Goal: Task Accomplishment & Management: Manage account settings

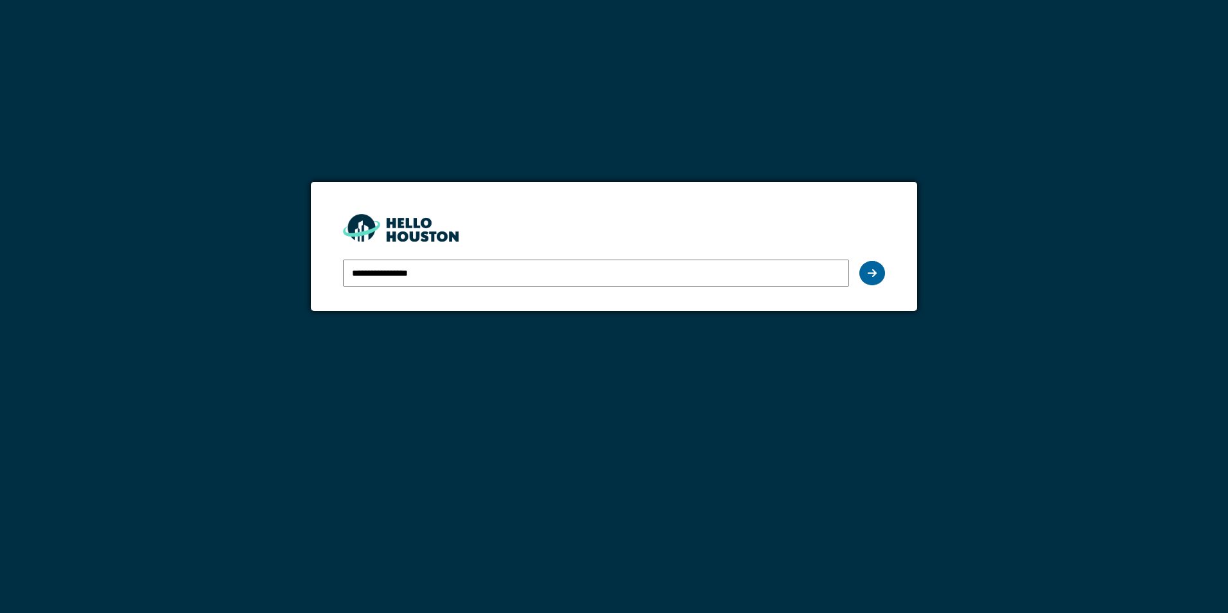
click at [876, 267] on div at bounding box center [873, 273] width 26 height 24
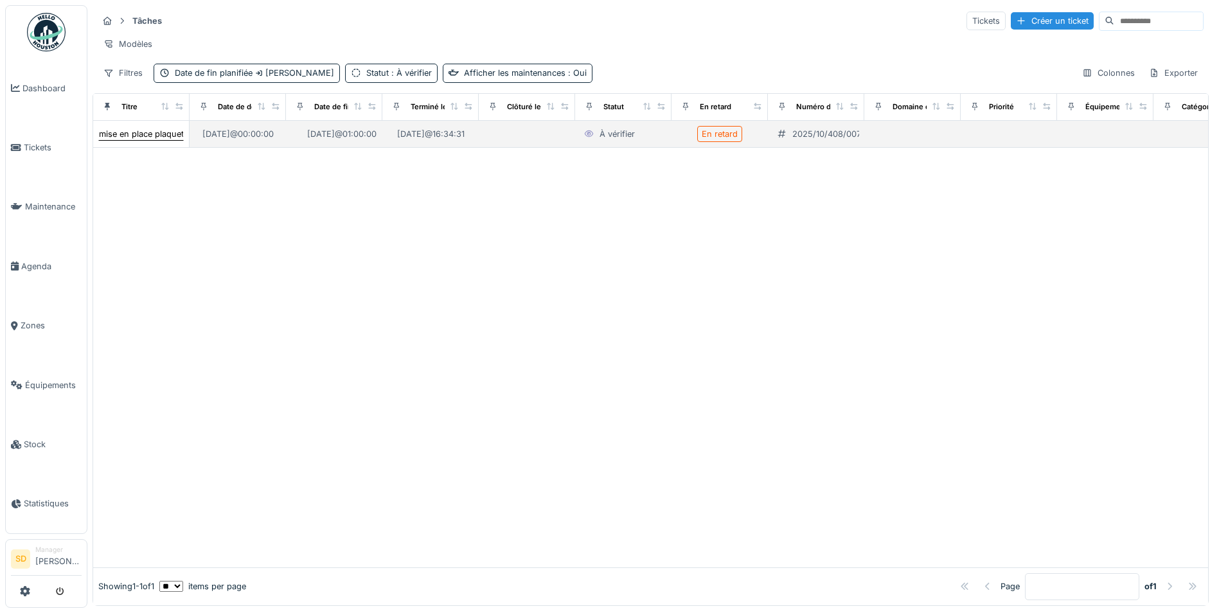
click at [146, 140] on div "mise en place plaquette pour parlophone" at bounding box center [179, 134] width 161 height 12
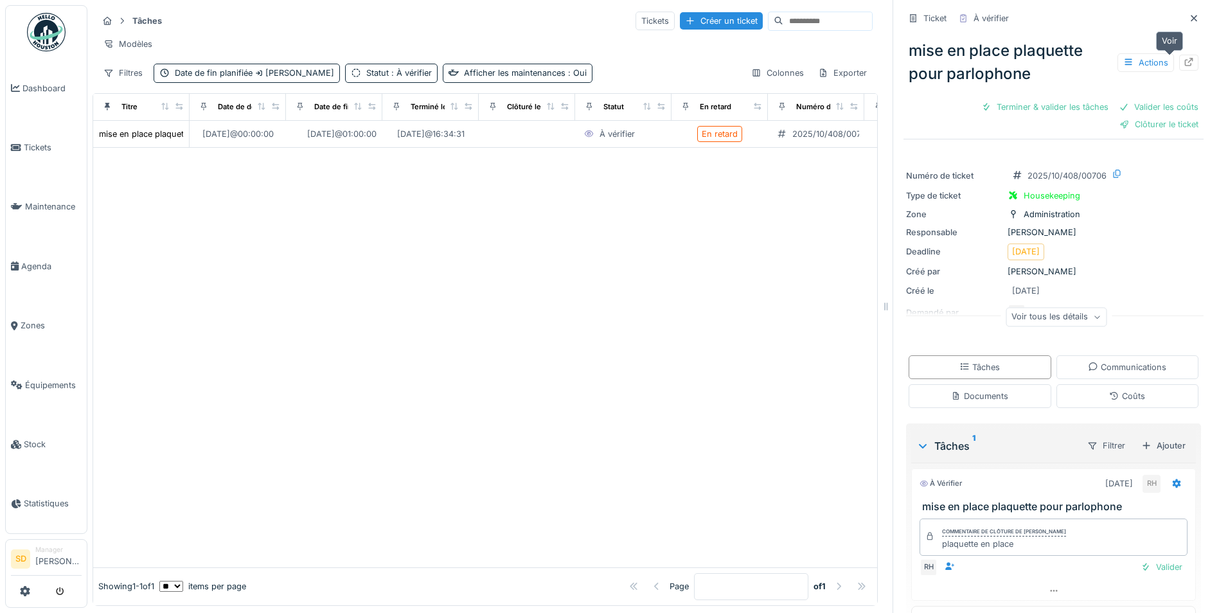
click at [1183, 64] on icon at bounding box center [1188, 62] width 10 height 8
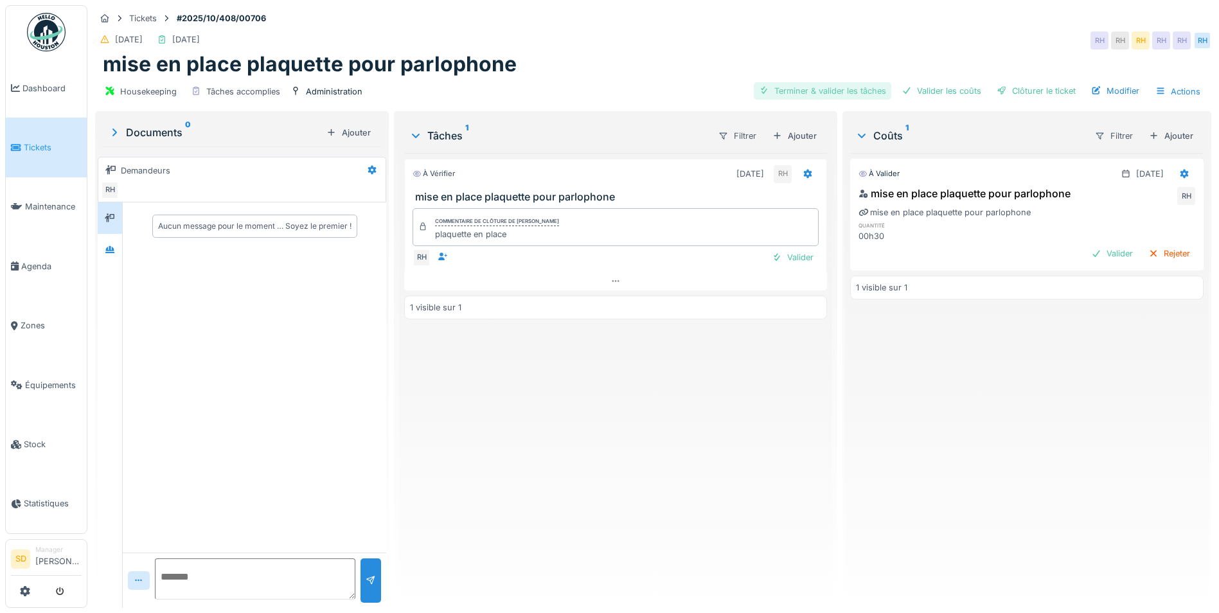
click at [824, 92] on div "Terminer & valider les tâches" at bounding box center [822, 90] width 137 height 17
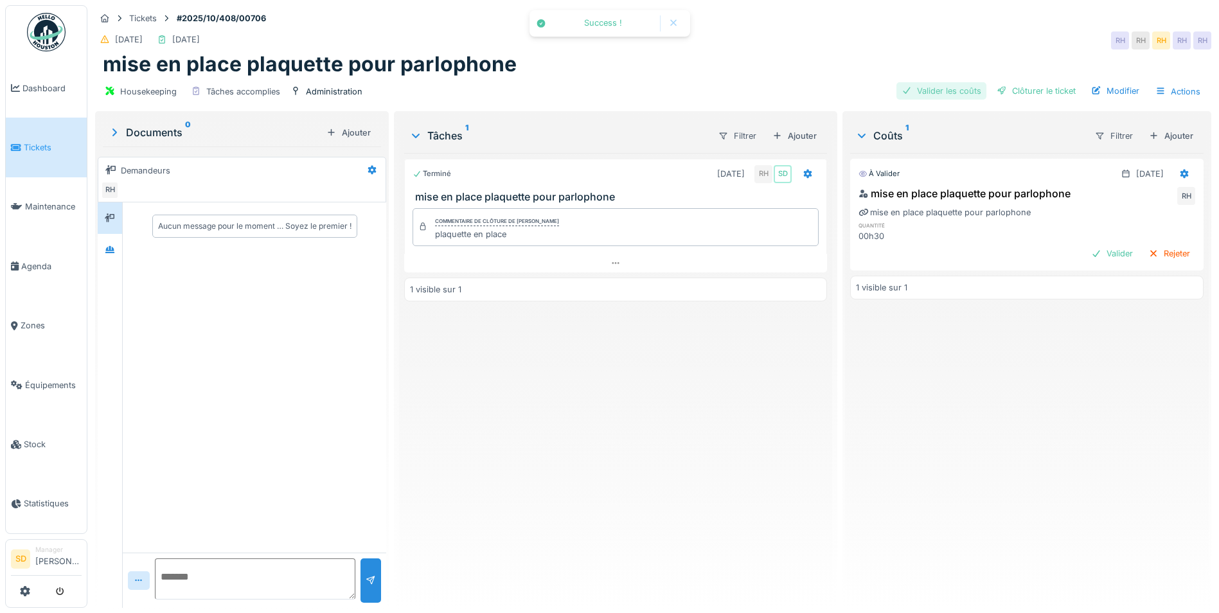
click at [948, 92] on div "Valider les coûts" at bounding box center [941, 90] width 90 height 17
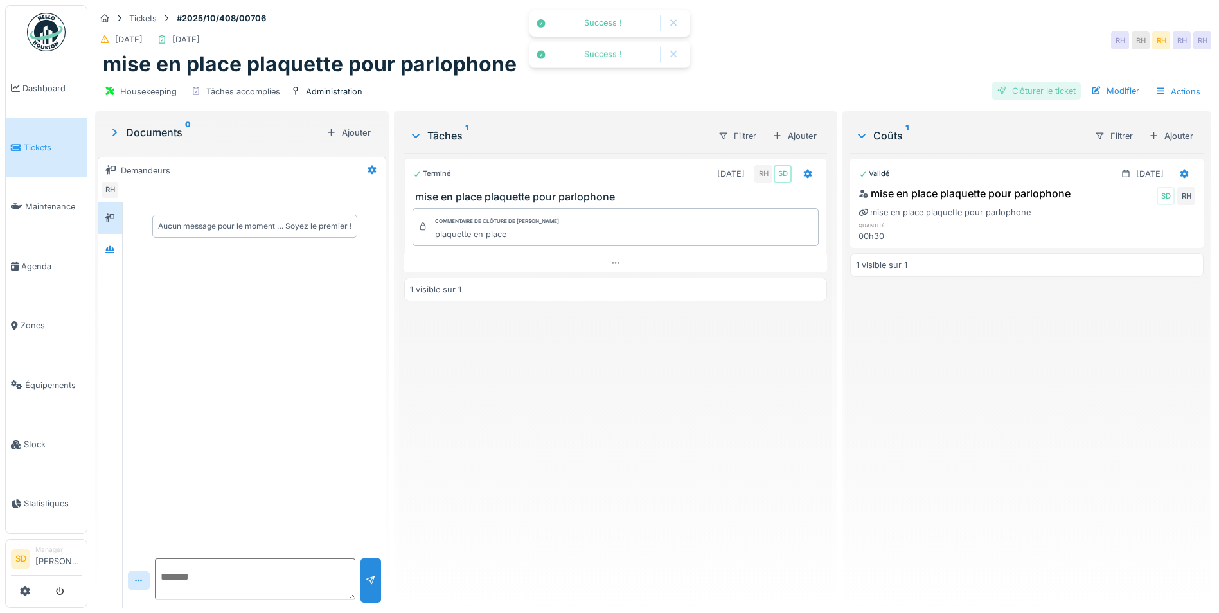
click at [1010, 91] on div "Clôturer le ticket" at bounding box center [1035, 90] width 89 height 17
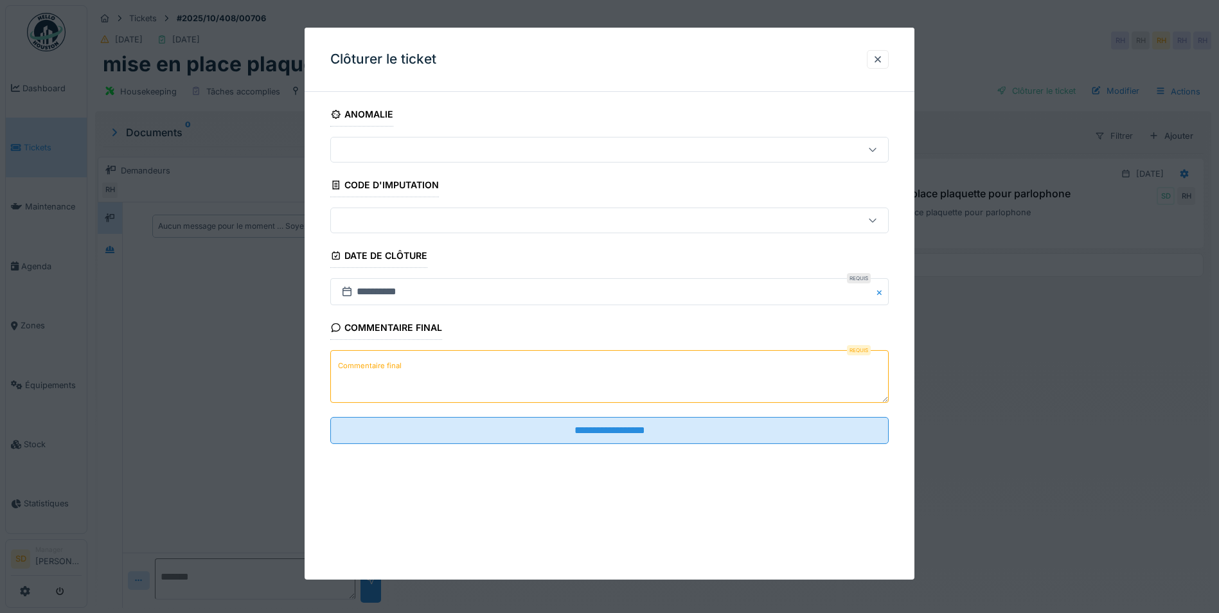
drag, startPoint x: 526, startPoint y: 369, endPoint x: 533, endPoint y: 369, distance: 7.7
click at [526, 369] on textarea "Commentaire final" at bounding box center [609, 376] width 558 height 53
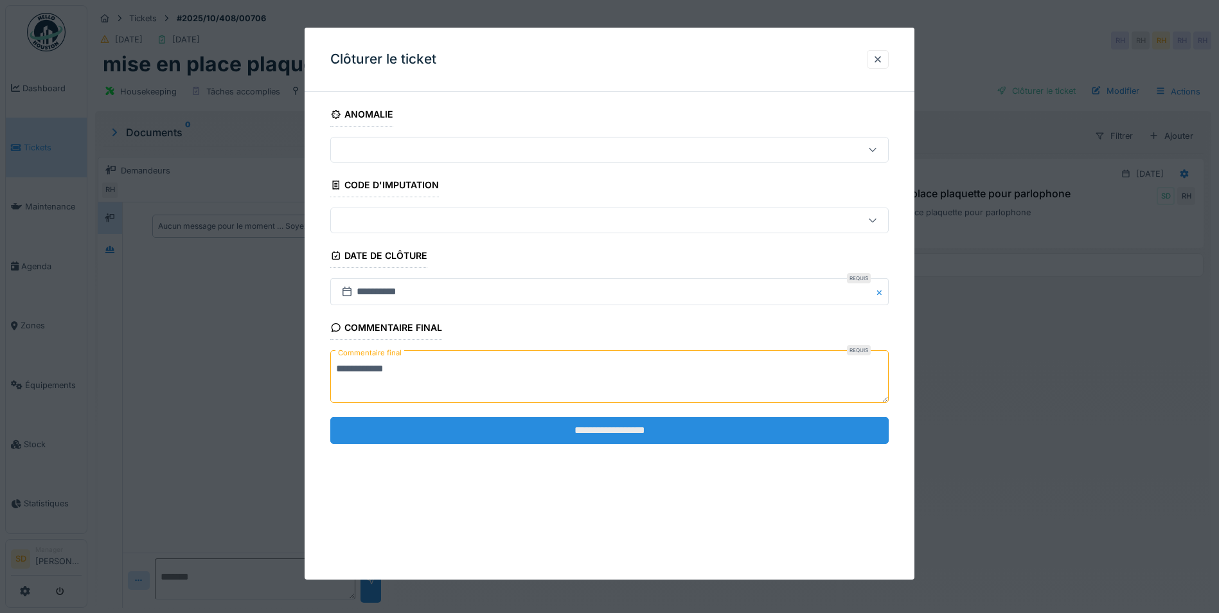
type textarea "**********"
click at [585, 433] on input "**********" at bounding box center [609, 430] width 558 height 27
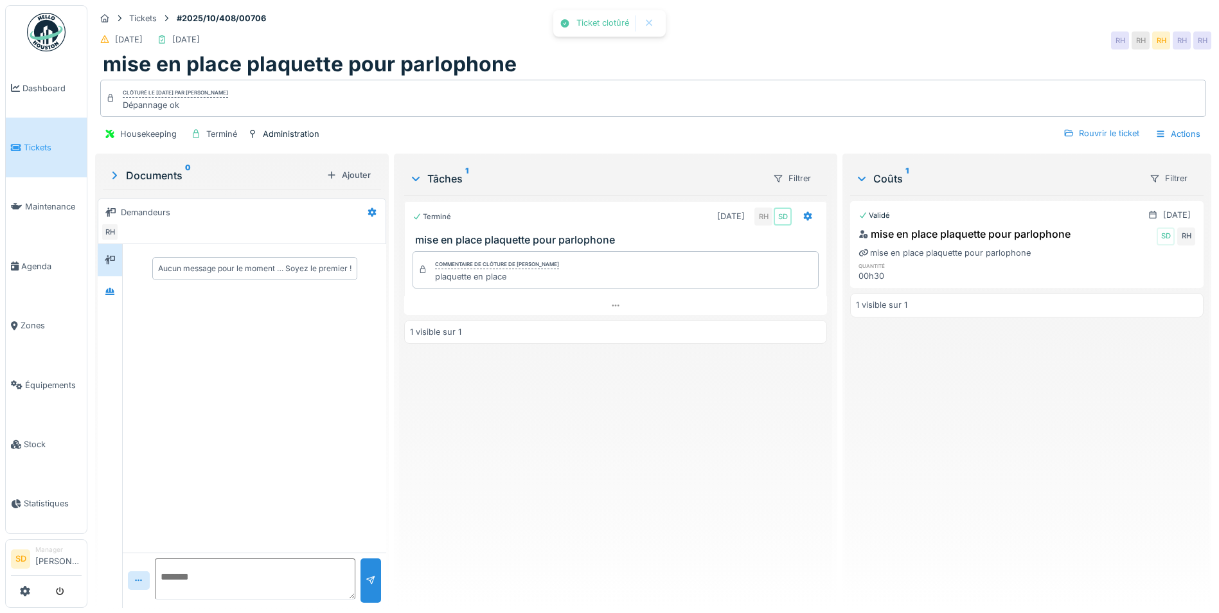
click at [39, 132] on link "Tickets" at bounding box center [46, 147] width 81 height 59
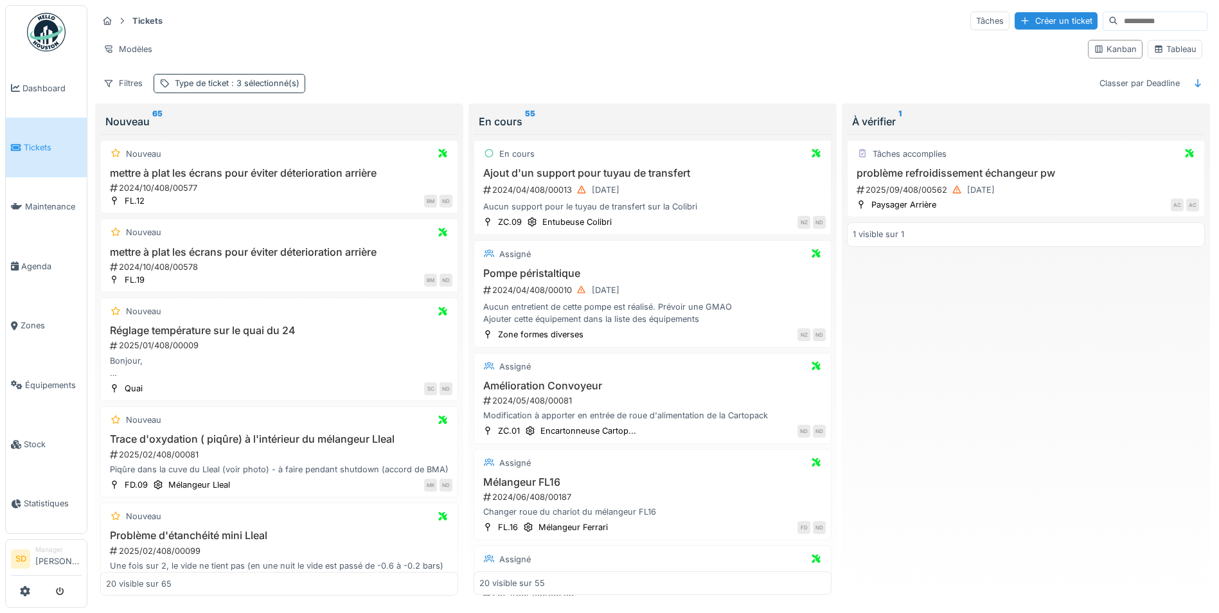
click at [204, 84] on div "Type de ticket : 3 sélectionné(s)" at bounding box center [237, 83] width 125 height 12
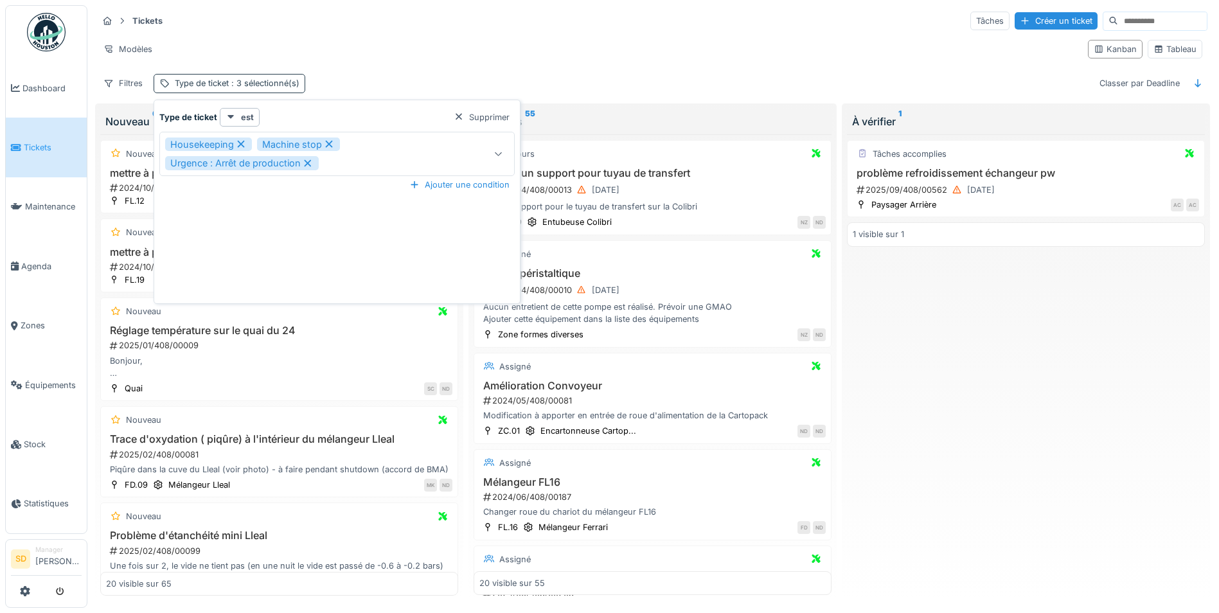
click at [204, 84] on div "Type de ticket : 3 sélectionné(s)" at bounding box center [237, 83] width 125 height 12
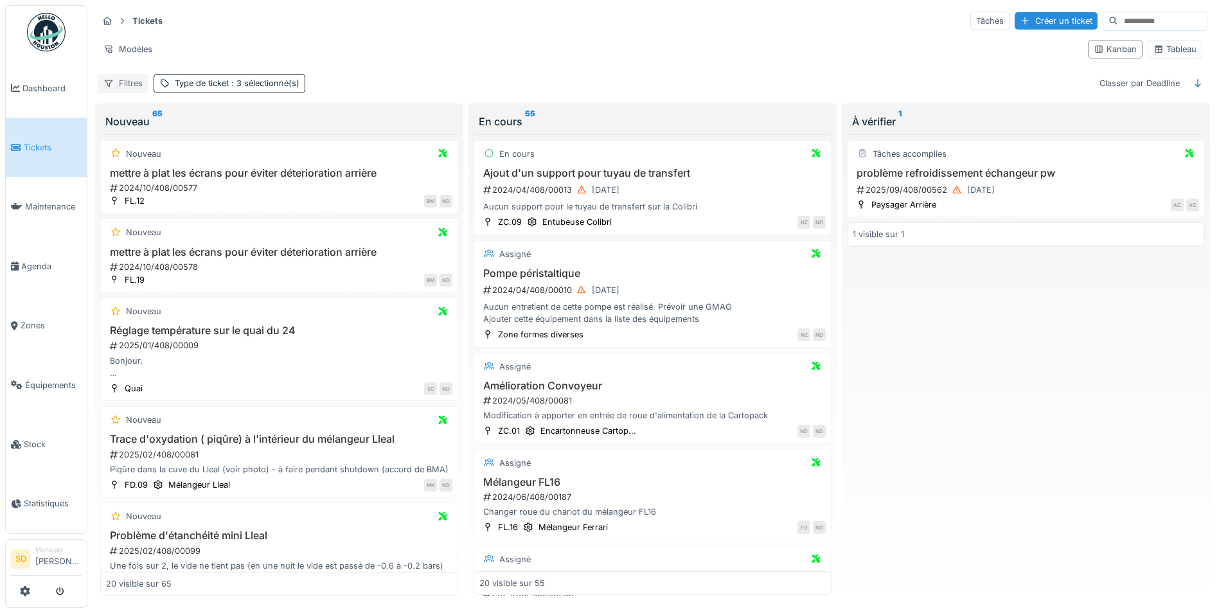
click at [143, 83] on div "Filtres" at bounding box center [123, 83] width 51 height 19
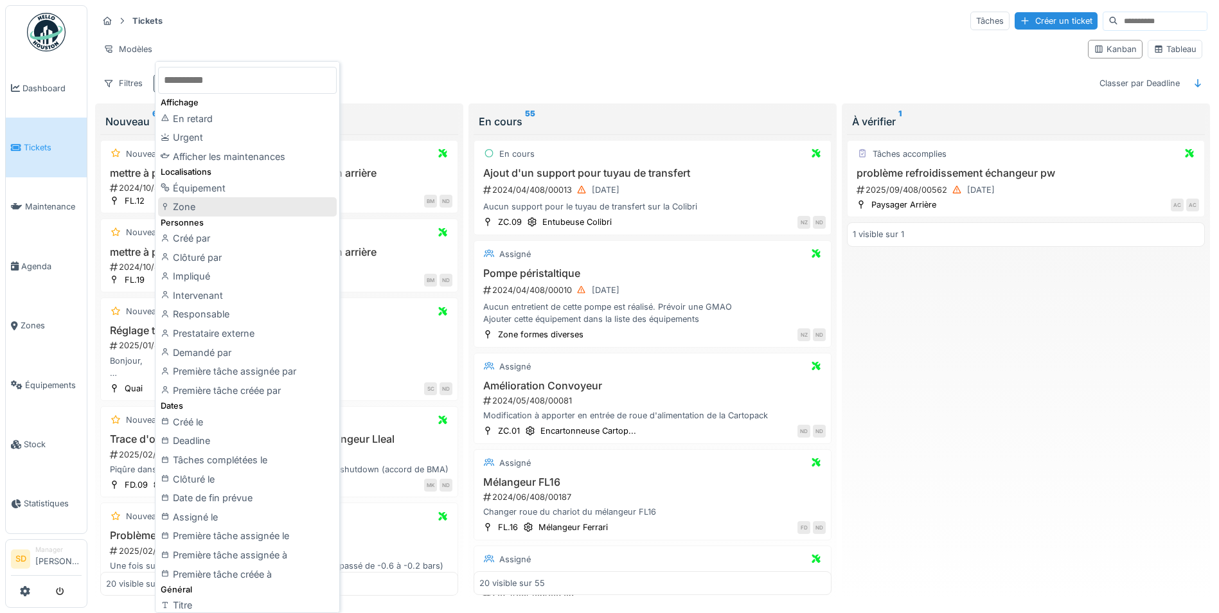
click at [200, 215] on div "Zone" at bounding box center [247, 206] width 179 height 19
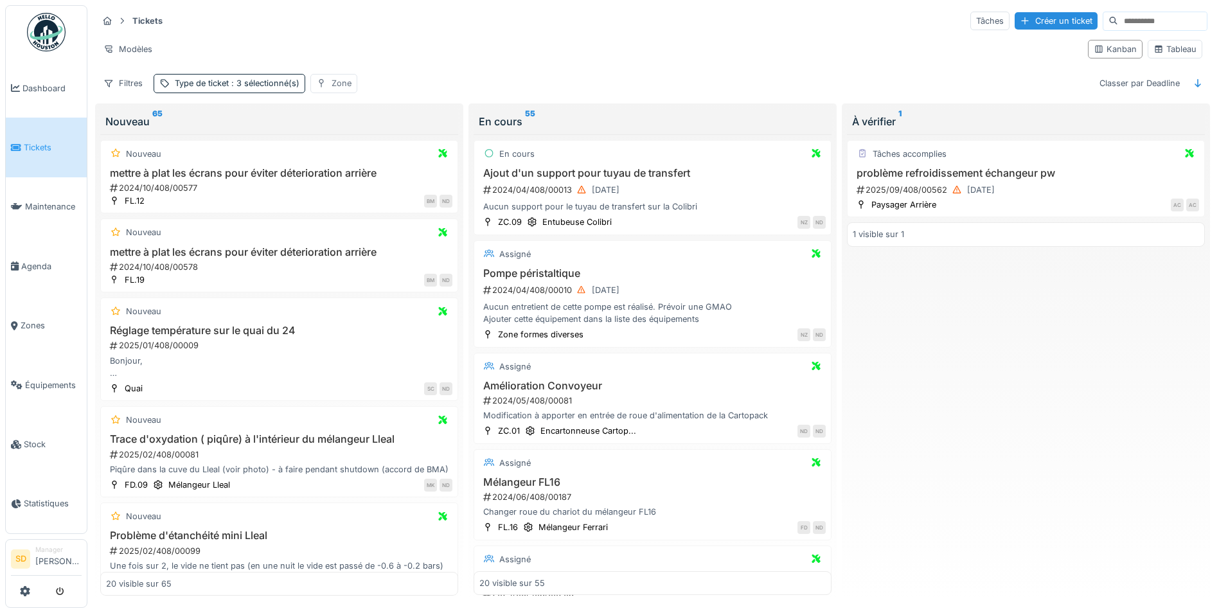
click at [324, 85] on icon at bounding box center [321, 83] width 10 height 8
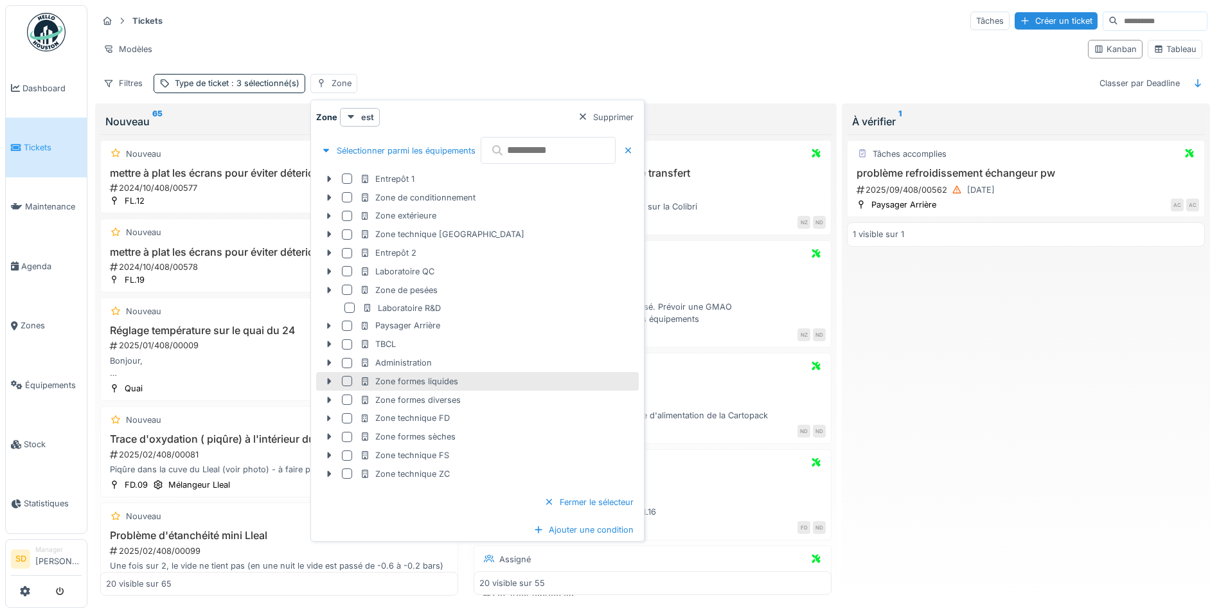
click at [348, 380] on div at bounding box center [347, 381] width 10 height 10
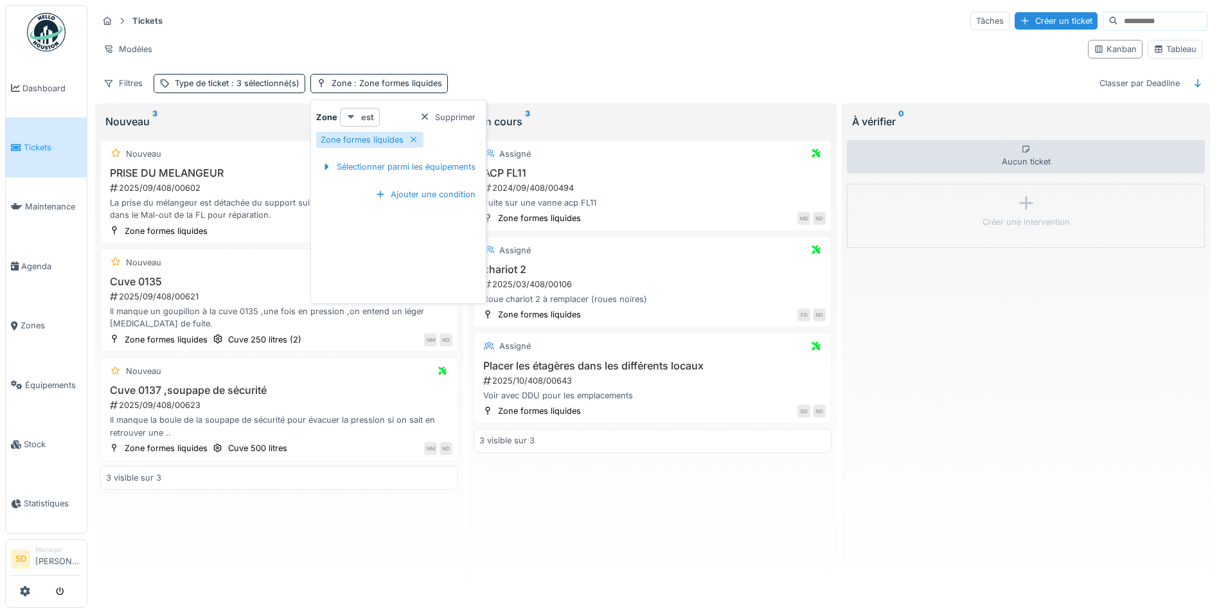
click at [366, 118] on strong "est" at bounding box center [367, 117] width 13 height 12
click at [393, 164] on div "est (ou un des enfants)" at bounding box center [396, 164] width 108 height 19
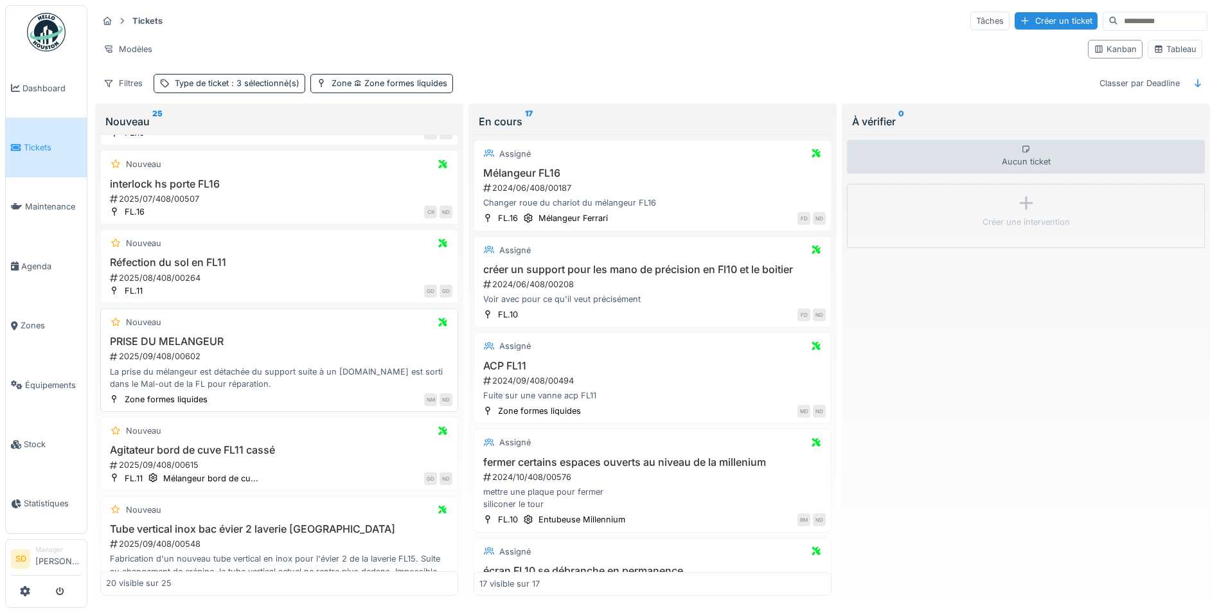
scroll to position [835, 0]
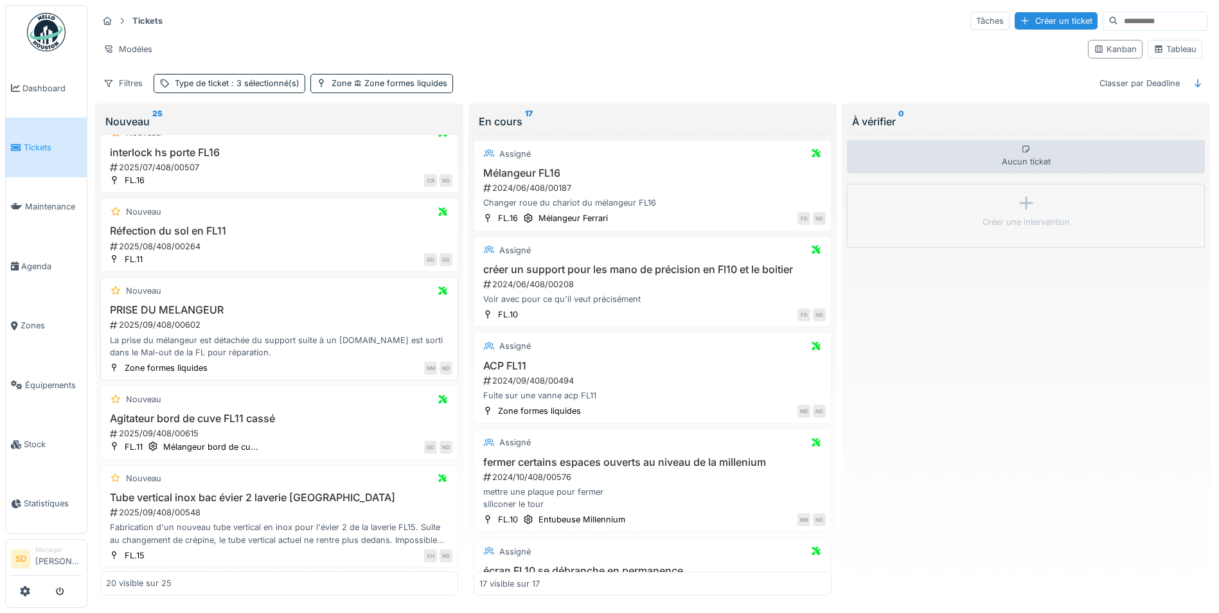
click at [139, 308] on h3 "PRISE DU MELANGEUR" at bounding box center [279, 310] width 346 height 12
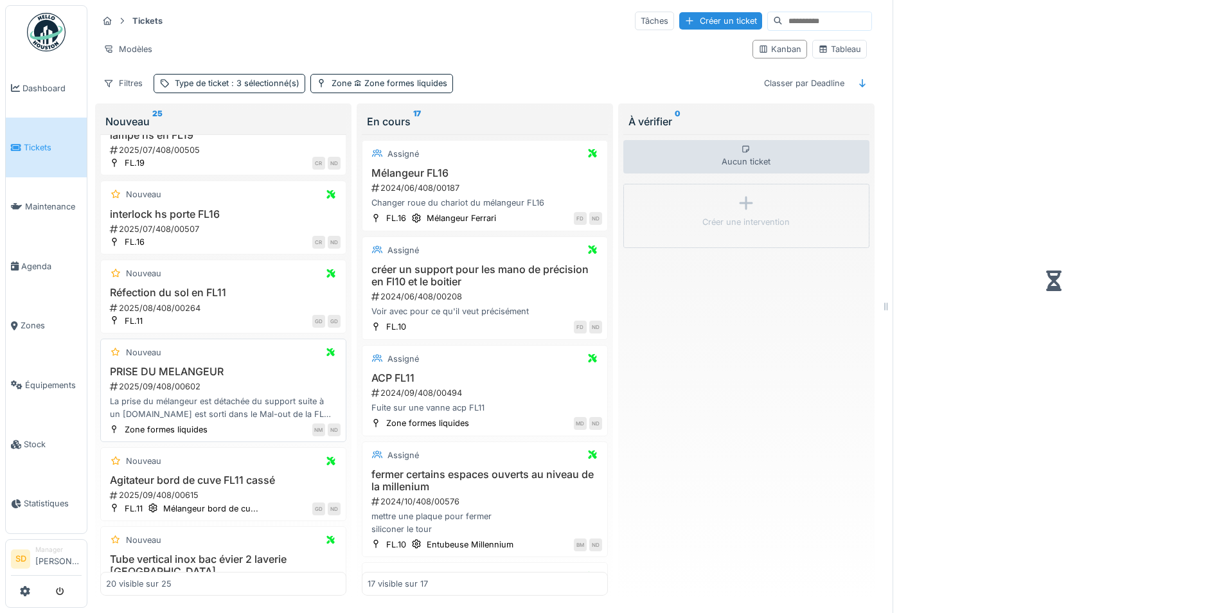
scroll to position [897, 0]
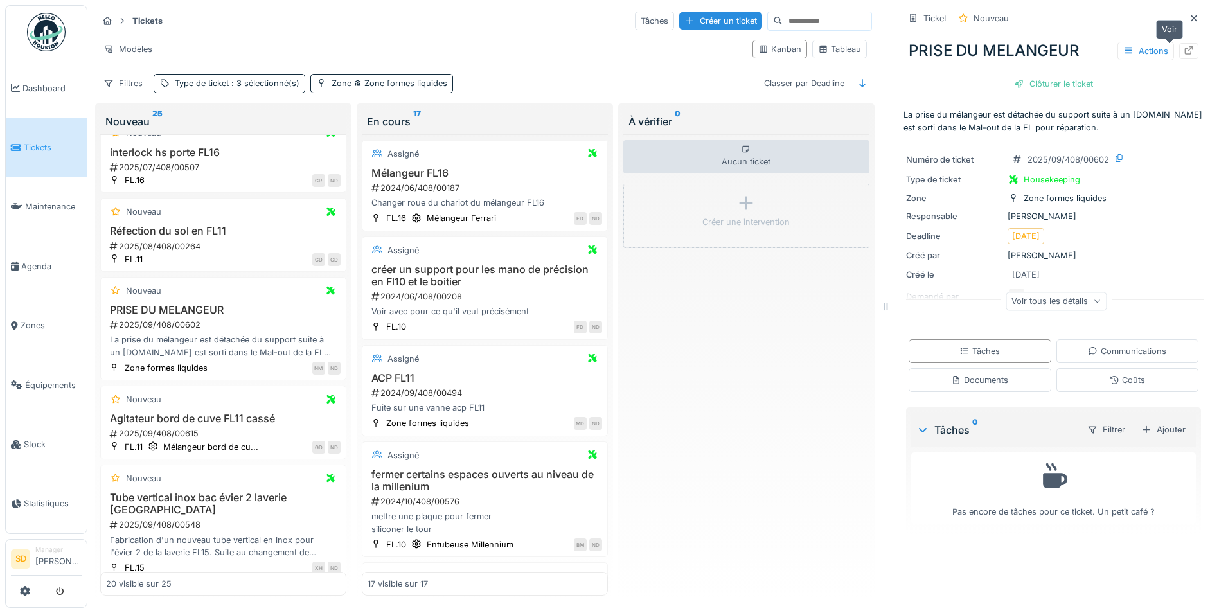
click at [1183, 48] on icon at bounding box center [1188, 50] width 10 height 8
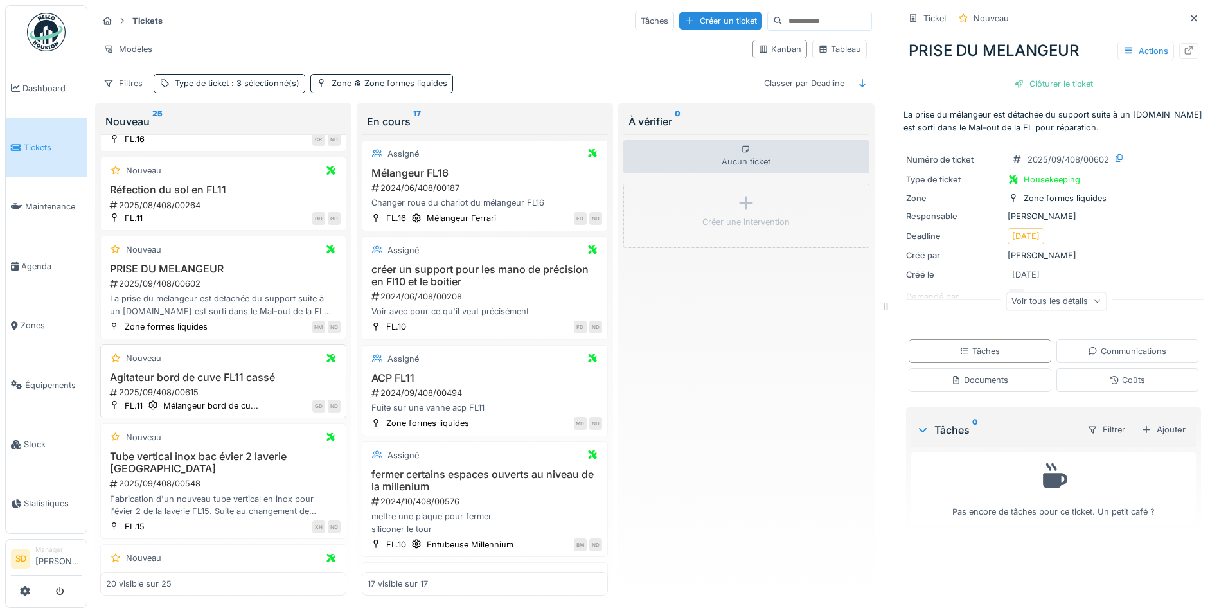
scroll to position [961, 0]
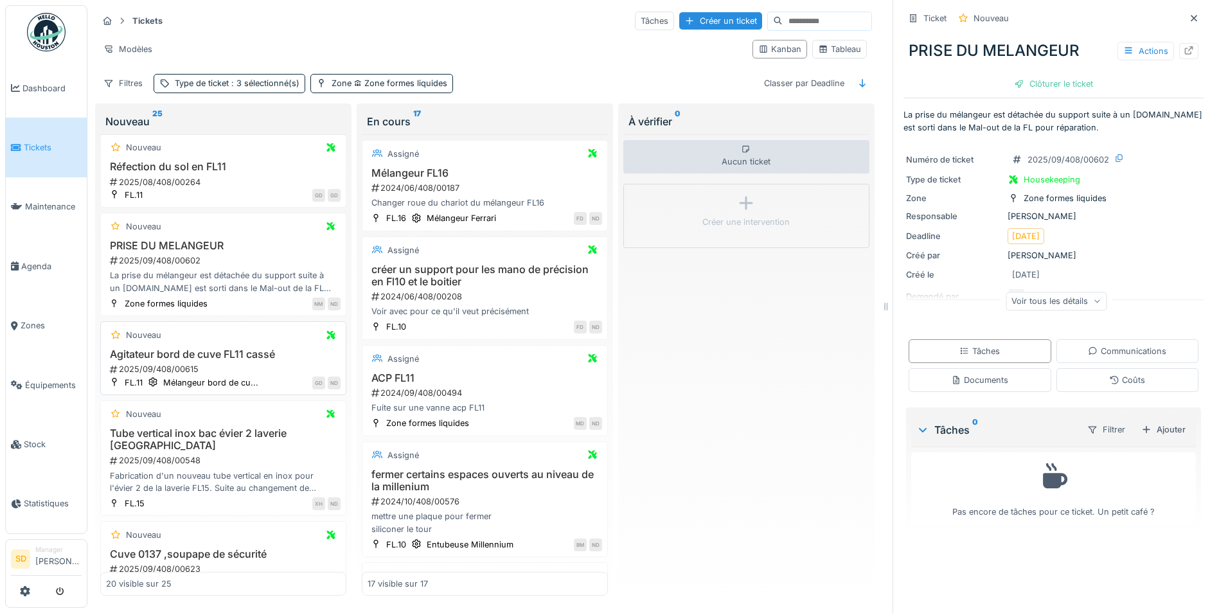
click at [199, 354] on h3 "Agitateur bord de cuve FL11 cassé" at bounding box center [223, 354] width 234 height 12
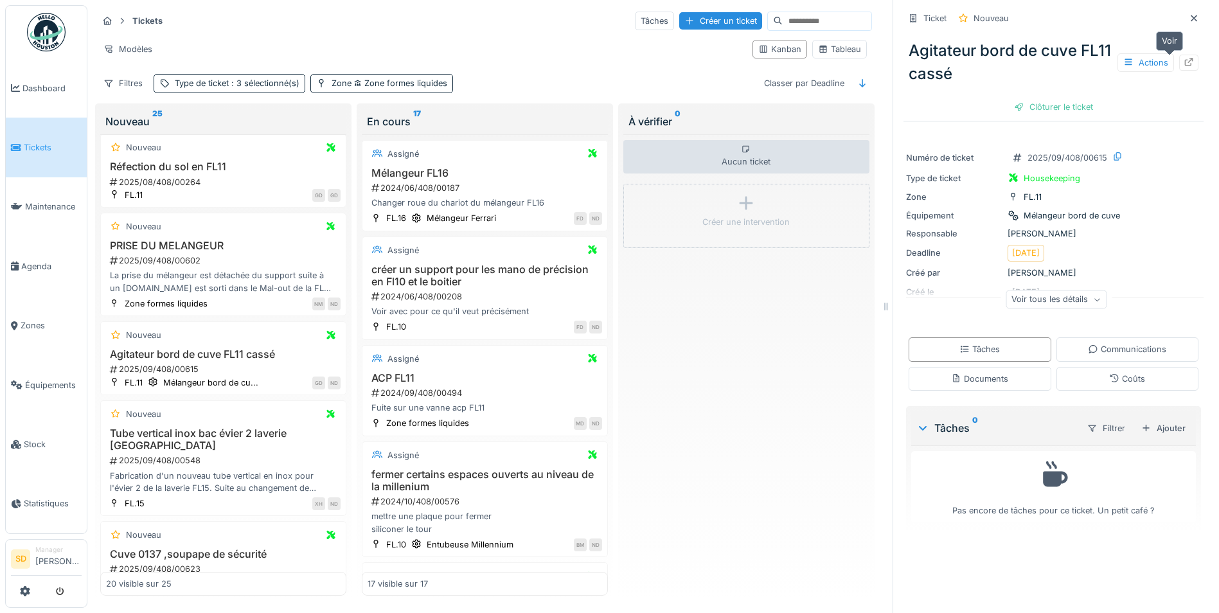
click at [1185, 65] on icon at bounding box center [1189, 62] width 8 height 8
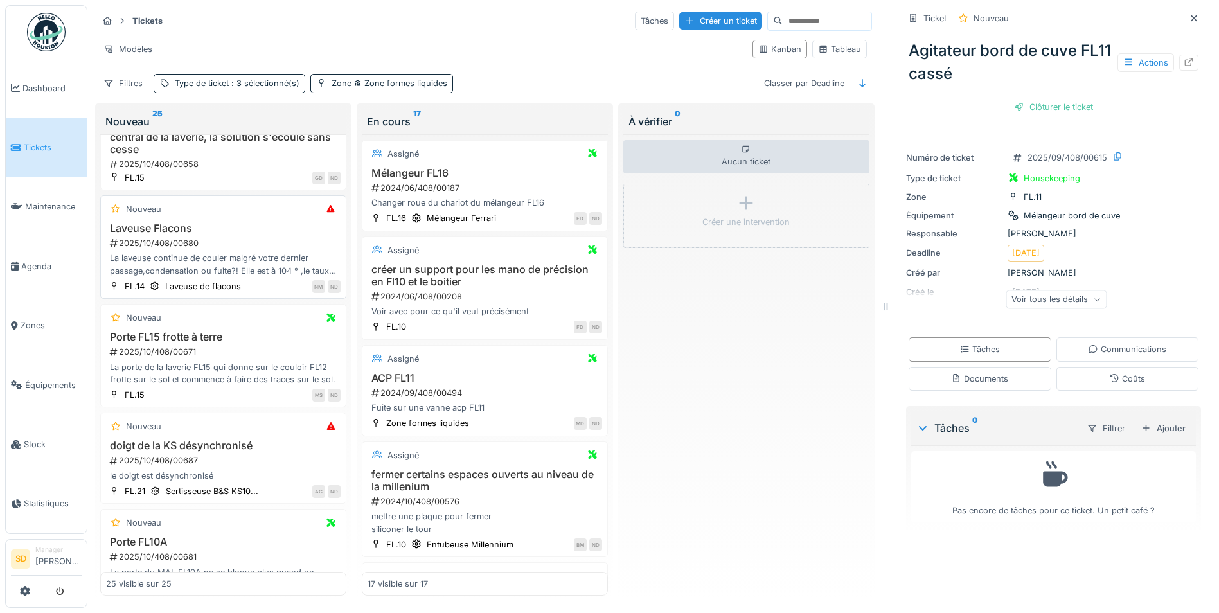
scroll to position [1954, 0]
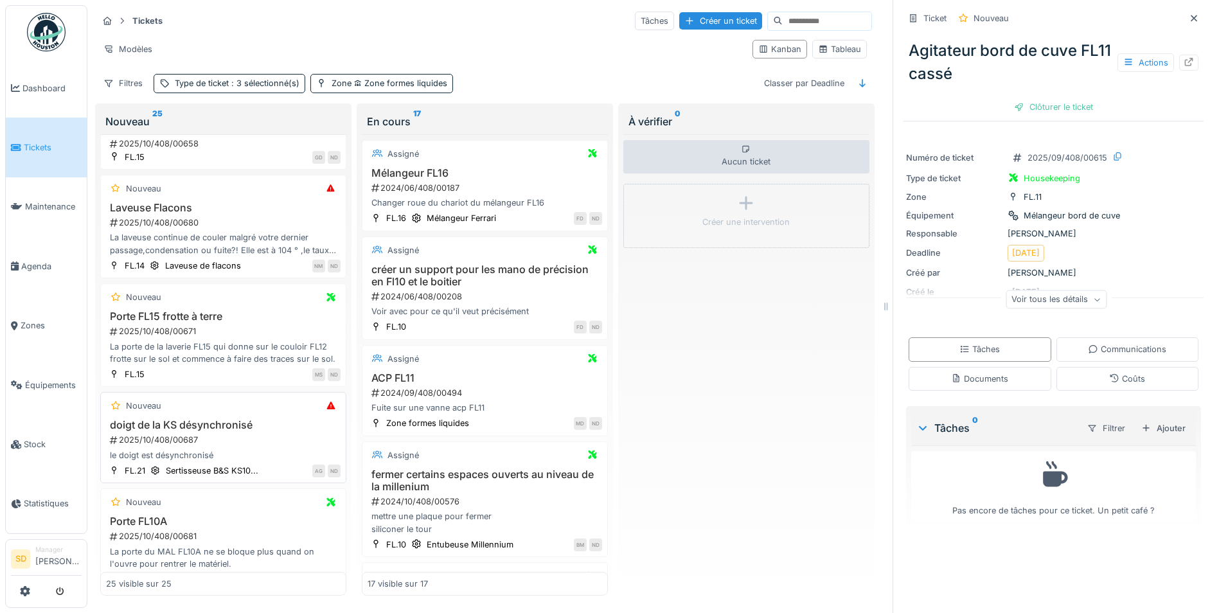
click at [200, 421] on h3 "doigt de la KS désynchronisé" at bounding box center [223, 425] width 234 height 12
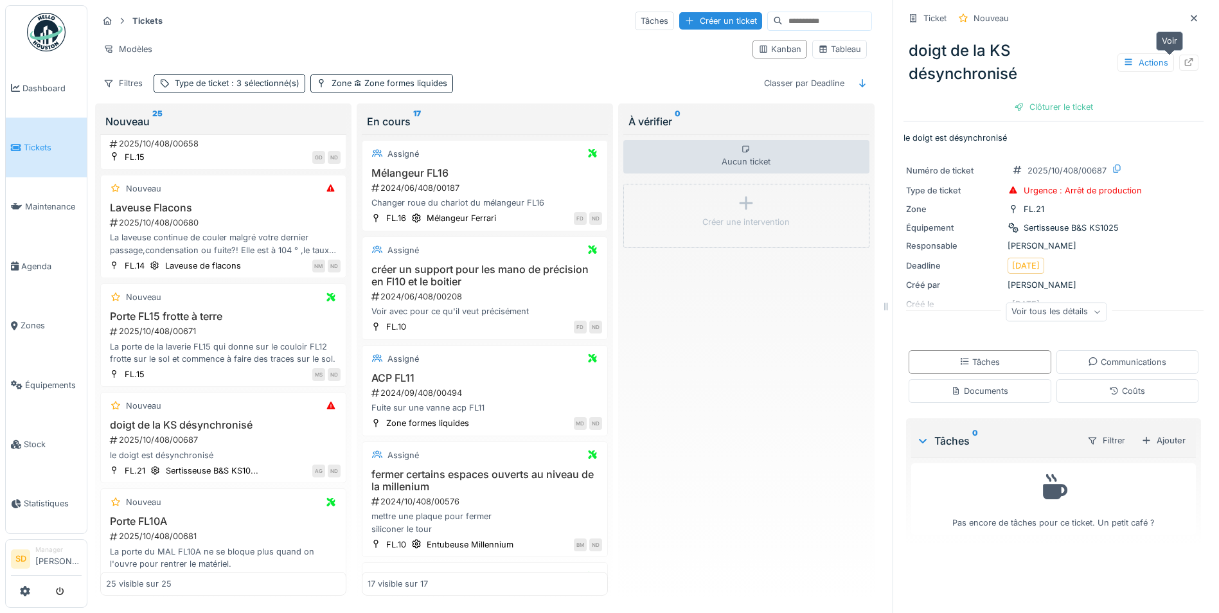
click at [1185, 60] on icon at bounding box center [1189, 62] width 8 height 8
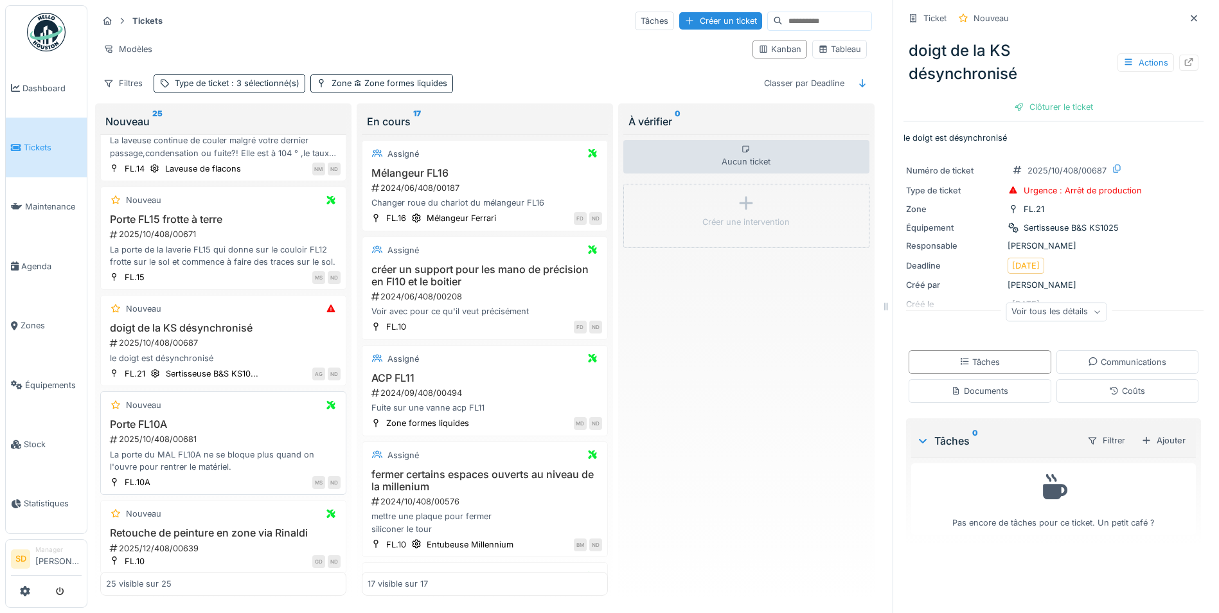
scroll to position [10, 0]
drag, startPoint x: 1177, startPoint y: 13, endPoint x: 1084, endPoint y: 159, distance: 172.7
click at [1189, 13] on div at bounding box center [1194, 18] width 10 height 12
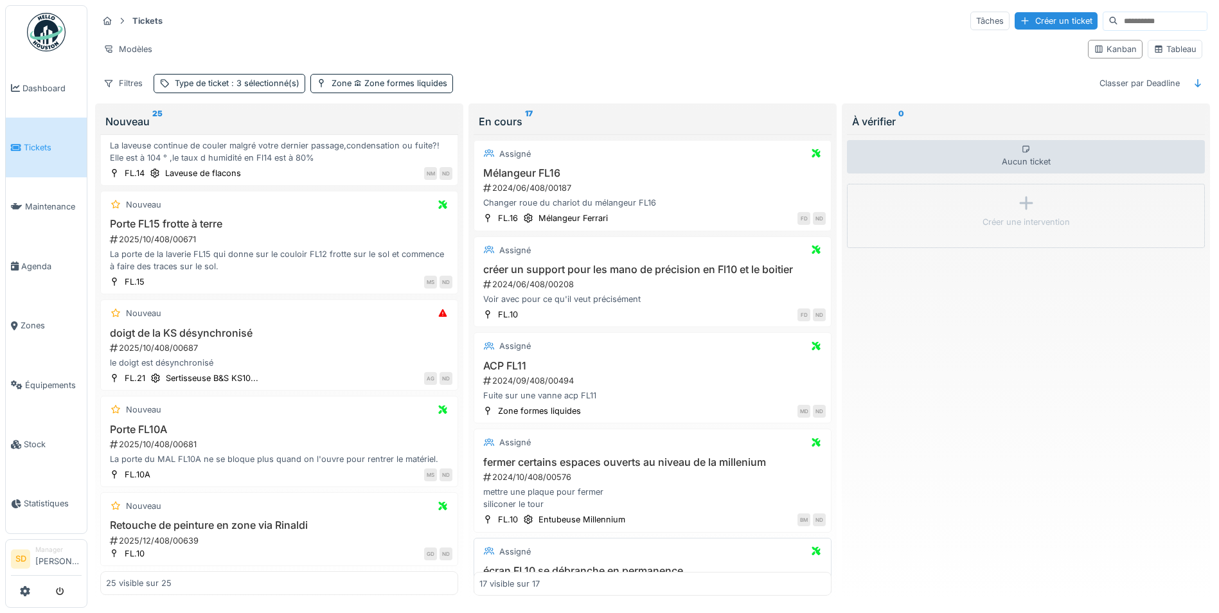
scroll to position [1948, 0]
click at [52, 17] on img at bounding box center [46, 32] width 39 height 39
